Goal: Task Accomplishment & Management: Use online tool/utility

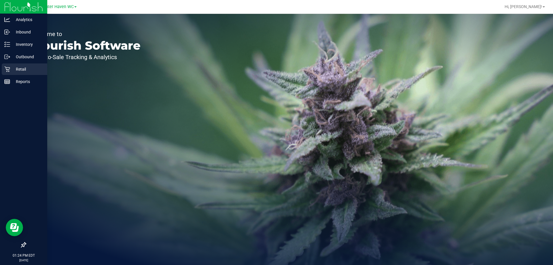
click at [12, 68] on p "Retail" at bounding box center [27, 69] width 35 height 7
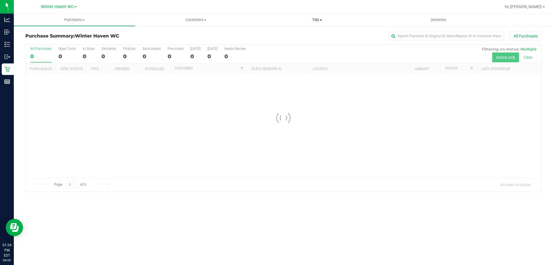
click at [318, 17] on uib-tab-heading "Tills Manage tills Reconcile e-payments" at bounding box center [317, 20] width 121 height 12
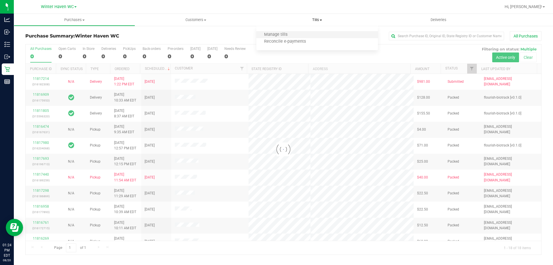
click at [301, 33] on li "Manage tills" at bounding box center [316, 34] width 121 height 7
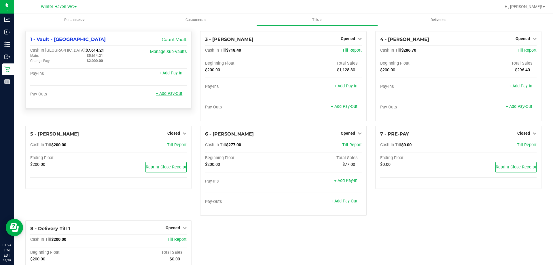
click at [173, 95] on link "+ Add Pay-Out" at bounding box center [169, 93] width 27 height 5
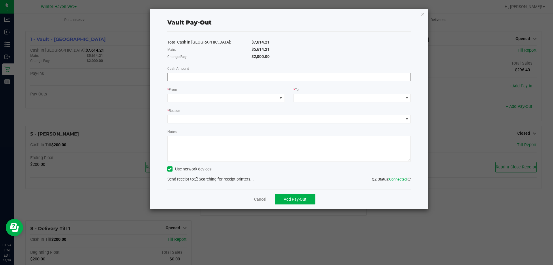
click at [286, 75] on input at bounding box center [289, 77] width 243 height 8
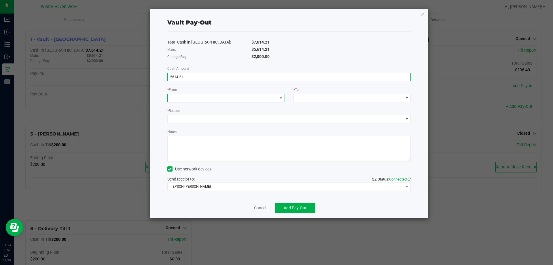
type input "$5,614.21"
click at [233, 95] on span at bounding box center [223, 98] width 110 height 8
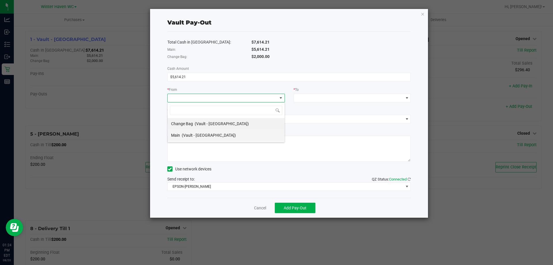
click at [198, 135] on span "(Vault - [GEOGRAPHIC_DATA])" at bounding box center [209, 135] width 54 height 5
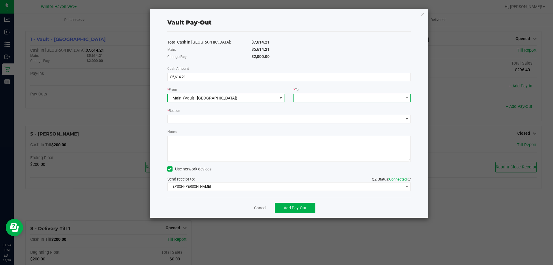
click at [342, 96] on span at bounding box center [349, 98] width 110 height 8
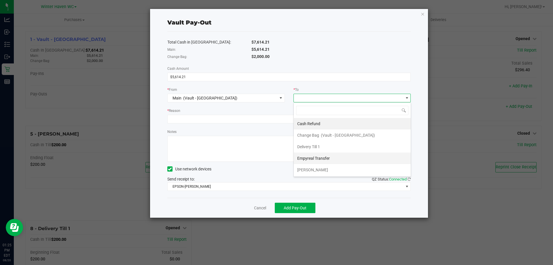
click at [317, 159] on span "Empyreal Transfer" at bounding box center [313, 158] width 33 height 5
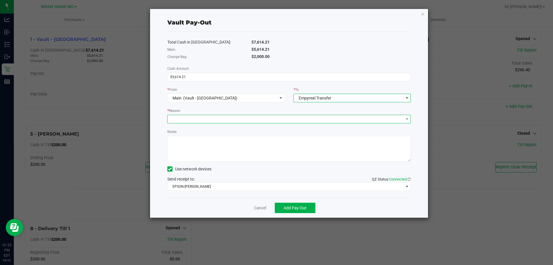
click at [268, 118] on span at bounding box center [286, 119] width 236 height 8
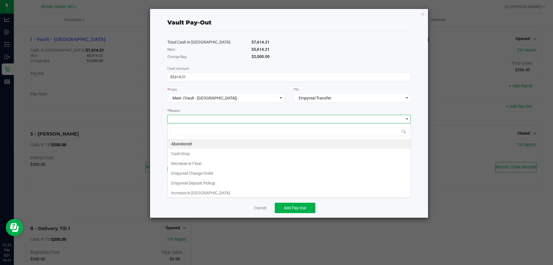
scroll to position [9, 243]
drag, startPoint x: 208, startPoint y: 182, endPoint x: 206, endPoint y: 164, distance: 18.6
click at [209, 182] on li "Empyreal Deposit Pickup" at bounding box center [289, 183] width 243 height 10
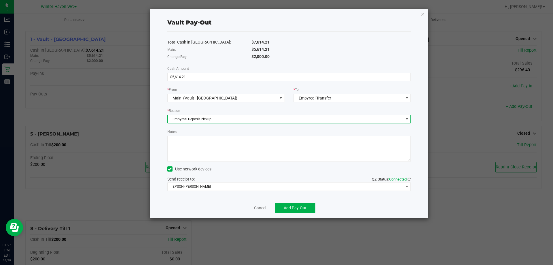
click at [199, 148] on textarea "Notes" at bounding box center [289, 149] width 244 height 26
type textarea "Picked up deposits from 8/18-8/19 -MH"
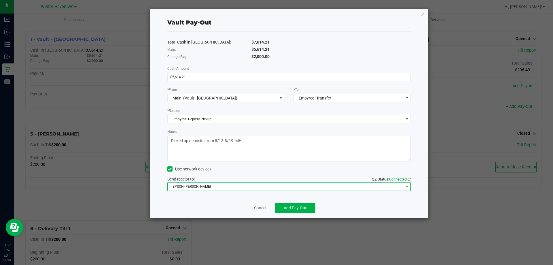
click at [189, 188] on span "EPSON-[PERSON_NAME]" at bounding box center [286, 186] width 236 height 8
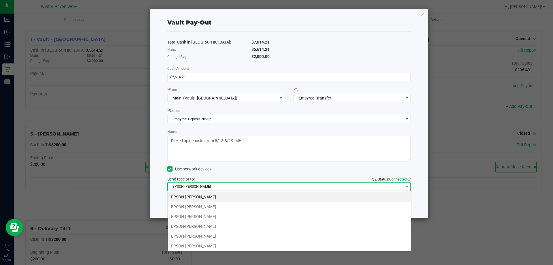
click at [218, 233] on li "EPSON-[PERSON_NAME]" at bounding box center [289, 236] width 243 height 10
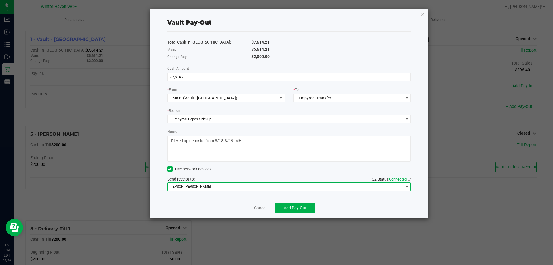
click at [209, 208] on div "Cancel Add Pay-Out" at bounding box center [289, 208] width 244 height 20
click at [299, 210] on button "Add Pay-Out" at bounding box center [295, 208] width 41 height 10
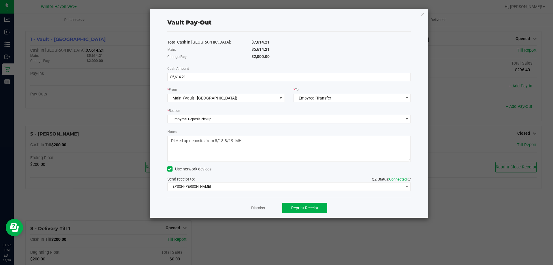
click at [251, 208] on link "Dismiss" at bounding box center [258, 208] width 14 height 6
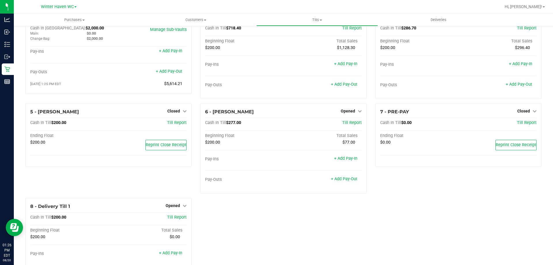
scroll to position [0, 0]
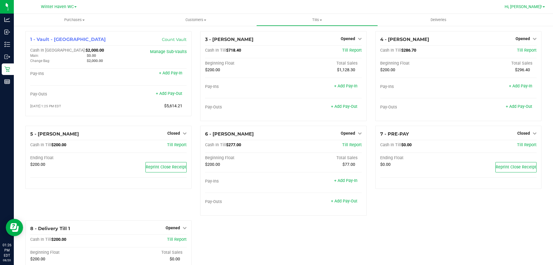
click at [535, 7] on span "Hi, [PERSON_NAME]!" at bounding box center [523, 6] width 37 height 5
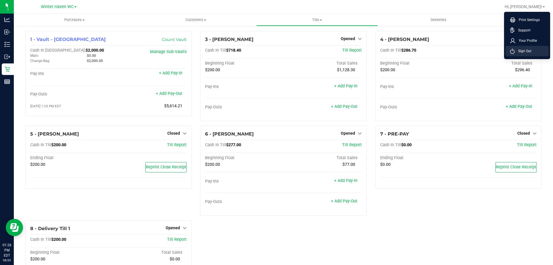
click at [531, 48] on li "Sign Out" at bounding box center [527, 51] width 43 height 10
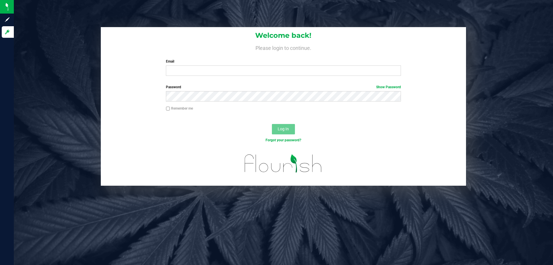
click at [383, 204] on div "Welcome back! Please login to continue. Email Required Please format your email…" at bounding box center [283, 132] width 539 height 265
